Goal: Task Accomplishment & Management: Complete application form

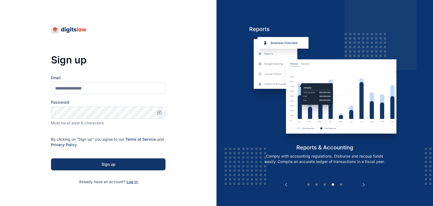
click at [131, 182] on span "Log in" at bounding box center [132, 182] width 11 height 5
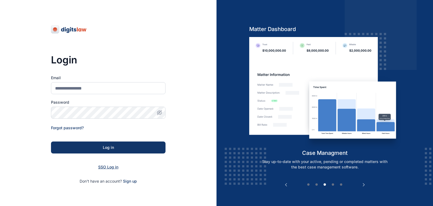
click at [105, 167] on span "SSO Log in" at bounding box center [108, 167] width 20 height 5
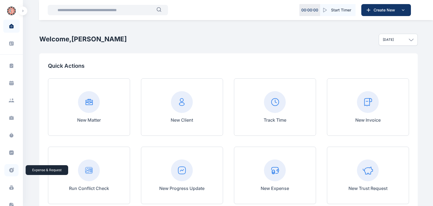
click at [10, 171] on icon at bounding box center [11, 170] width 5 height 5
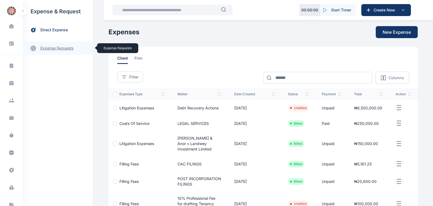
click at [48, 48] on link "expense requests expense requests" at bounding box center [58, 48] width 70 height 13
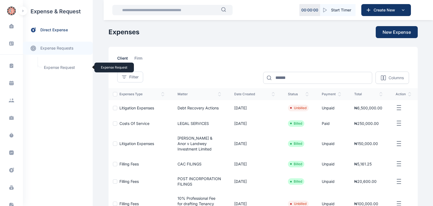
click at [51, 67] on span "Expense Request Expense Request" at bounding box center [65, 67] width 49 height 10
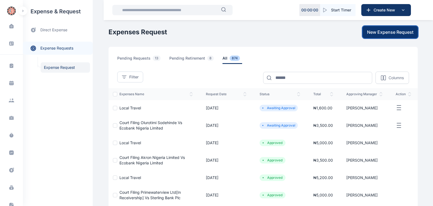
click at [387, 33] on span "New Expense Request" at bounding box center [390, 32] width 46 height 7
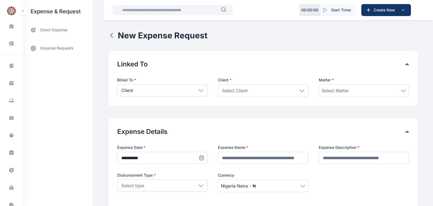
click at [198, 90] on icon at bounding box center [200, 90] width 5 height 2
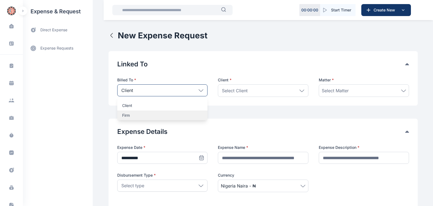
click at [123, 116] on p "Firm" at bounding box center [162, 115] width 80 height 5
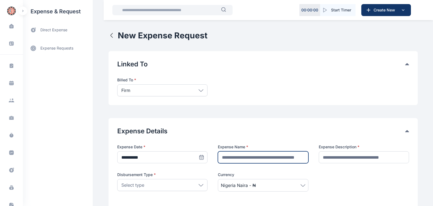
click at [222, 157] on input "text" at bounding box center [263, 158] width 90 height 12
type input "**********"
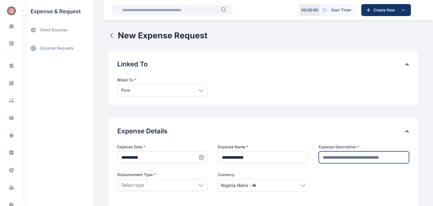
click at [327, 158] on input "text" at bounding box center [364, 158] width 90 height 12
type input "********"
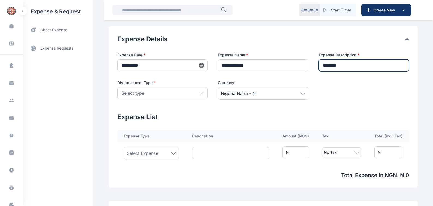
scroll to position [93, 0]
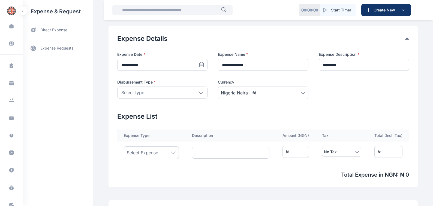
click at [199, 93] on icon at bounding box center [200, 93] width 5 height 2
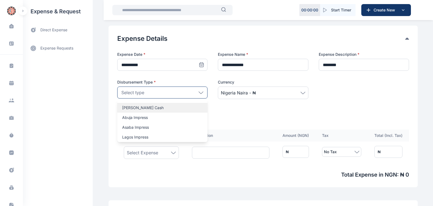
click at [125, 109] on p "[PERSON_NAME] Cash" at bounding box center [162, 107] width 80 height 5
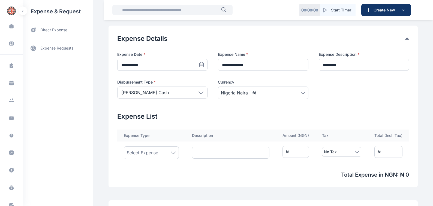
click at [171, 153] on icon at bounding box center [173, 153] width 5 height 2
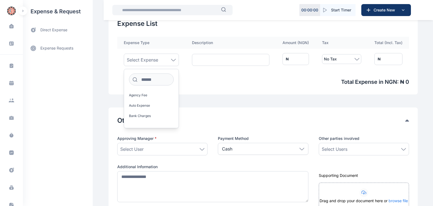
scroll to position [186, 0]
drag, startPoint x: 140, startPoint y: 81, endPoint x: 201, endPoint y: 85, distance: 61.2
click at [140, 81] on input at bounding box center [151, 80] width 45 height 12
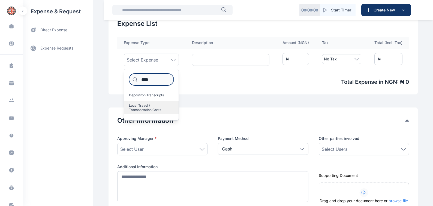
type input "****"
click at [144, 110] on span "Local Travel / Transportation Costs" at bounding box center [149, 108] width 40 height 9
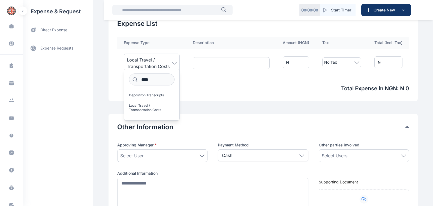
drag, startPoint x: 200, startPoint y: 155, endPoint x: 158, endPoint y: 155, distance: 42.3
click at [200, 155] on icon at bounding box center [202, 156] width 5 height 2
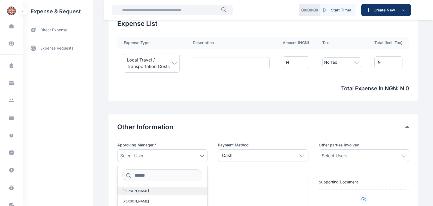
click at [141, 191] on span "[PERSON_NAME]" at bounding box center [135, 191] width 26 height 4
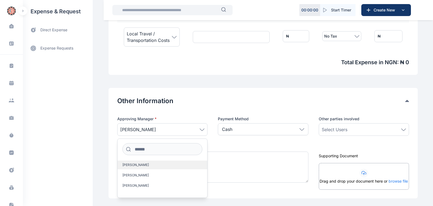
scroll to position [211, 0]
drag, startPoint x: 404, startPoint y: 130, endPoint x: 371, endPoint y: 131, distance: 33.3
click at [404, 130] on icon at bounding box center [403, 130] width 5 height 2
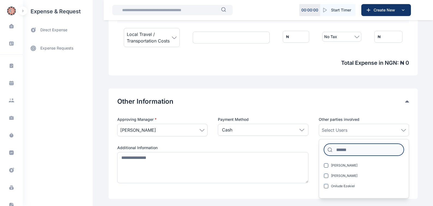
click at [337, 152] on input at bounding box center [364, 150] width 80 height 12
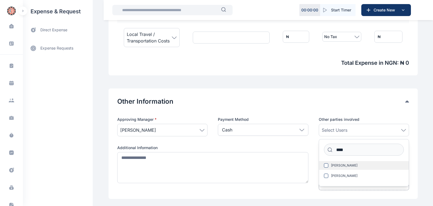
click at [341, 166] on span "[PERSON_NAME]" at bounding box center [344, 166] width 26 height 4
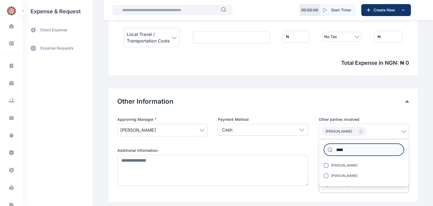
click at [348, 151] on input "****" at bounding box center [364, 150] width 80 height 12
type input "*"
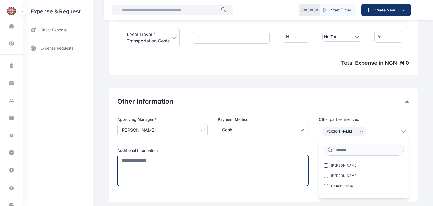
drag, startPoint x: 118, startPoint y: 160, endPoint x: 123, endPoint y: 166, distance: 7.5
click at [118, 161] on textarea at bounding box center [212, 170] width 191 height 31
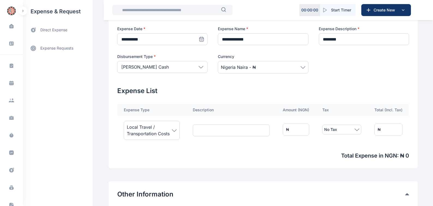
scroll to position [118, 0]
type textarea "**********"
drag, startPoint x: 305, startPoint y: 130, endPoint x: 246, endPoint y: 127, distance: 58.7
click at [246, 127] on tr "Local Travel / Transportation Costs ₦ * No Tax ₦ *" at bounding box center [263, 129] width 292 height 27
type input "*"
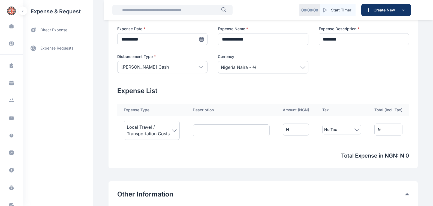
type input "*"
type input "**"
type input "***"
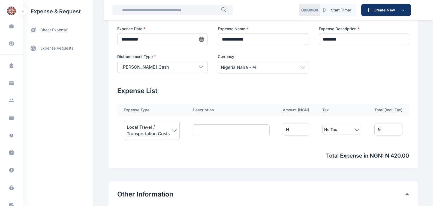
type input "****"
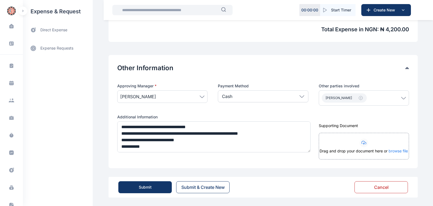
scroll to position [245, 0]
type input "****"
click at [143, 187] on div "Submit" at bounding box center [145, 187] width 13 height 5
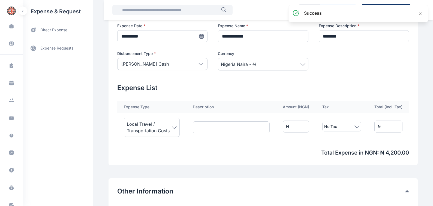
scroll to position [121, 0]
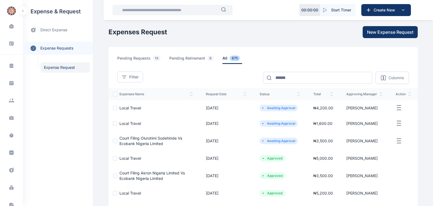
click at [133, 107] on span "Local Travel" at bounding box center [130, 108] width 22 height 5
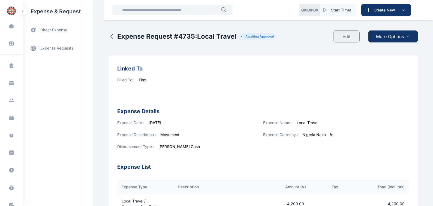
click at [380, 37] on span "More Options" at bounding box center [390, 36] width 28 height 7
click at [390, 50] on span "Download PDF" at bounding box center [391, 49] width 23 height 5
